Goal: Information Seeking & Learning: Learn about a topic

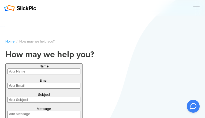
type input "PpZgsrbBjw"
type input "ikudufape358@gmail.com"
type input "WQgoAqGycJlWITep"
